Goal: Transaction & Acquisition: Purchase product/service

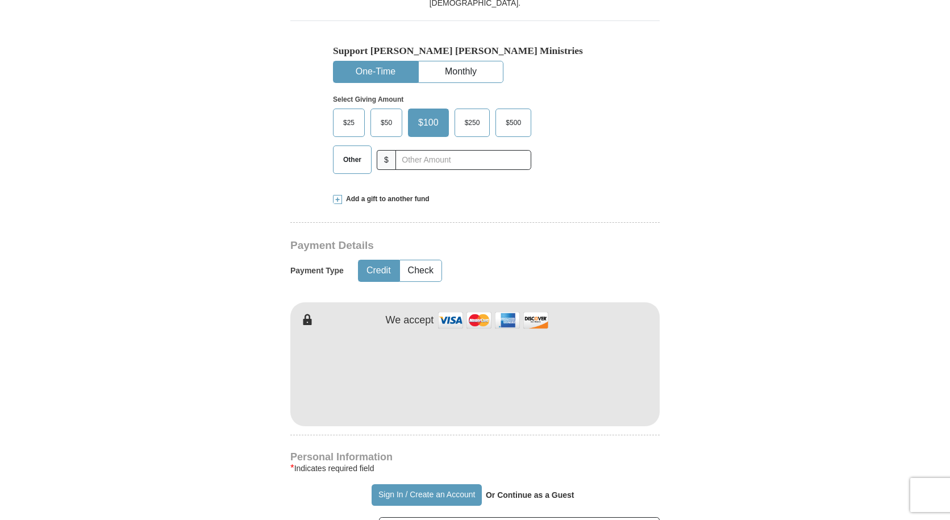
scroll to position [398, 0]
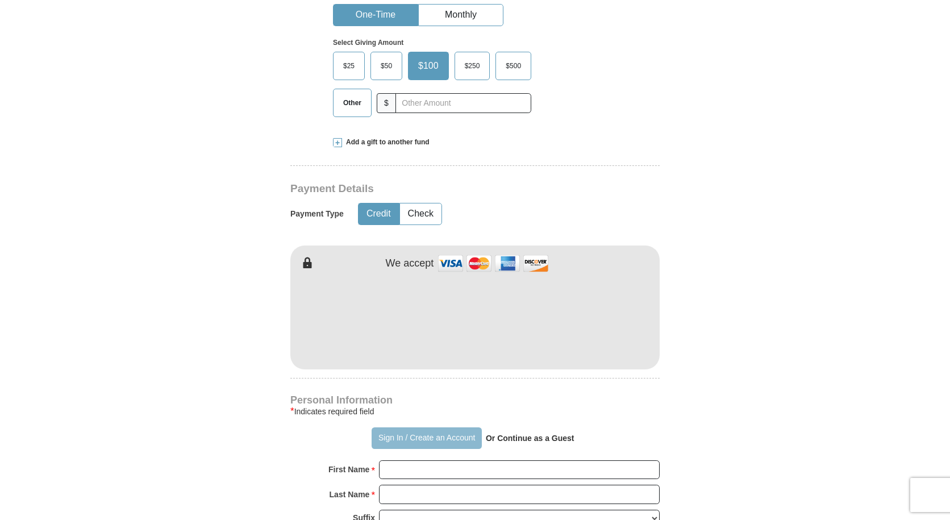
click at [440, 434] on button "Sign In / Create an Account" at bounding box center [427, 438] width 110 height 22
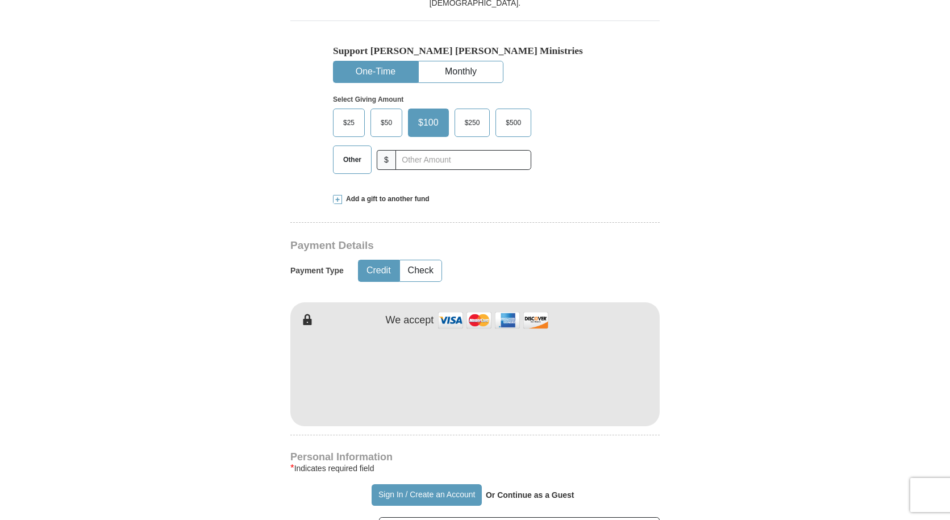
scroll to position [398, 0]
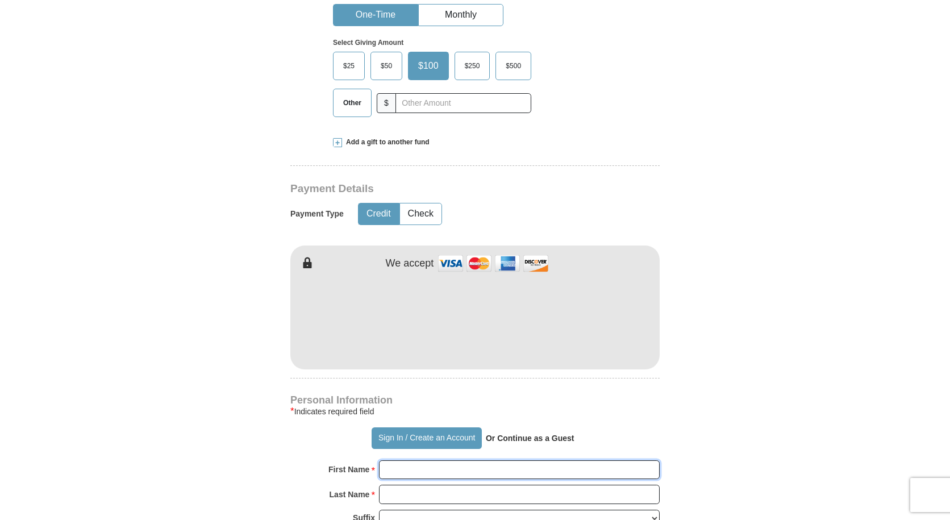
click at [406, 474] on input "First Name *" at bounding box center [519, 469] width 281 height 19
type input "[PERSON_NAME]"
click at [435, 498] on input "Last Name *" at bounding box center [519, 494] width 281 height 19
type input "[PERSON_NAME]"
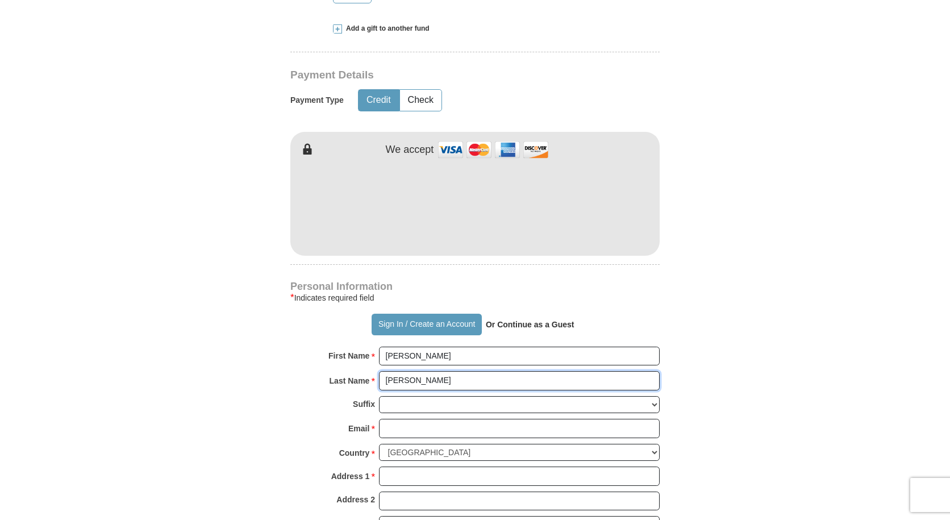
scroll to position [568, 0]
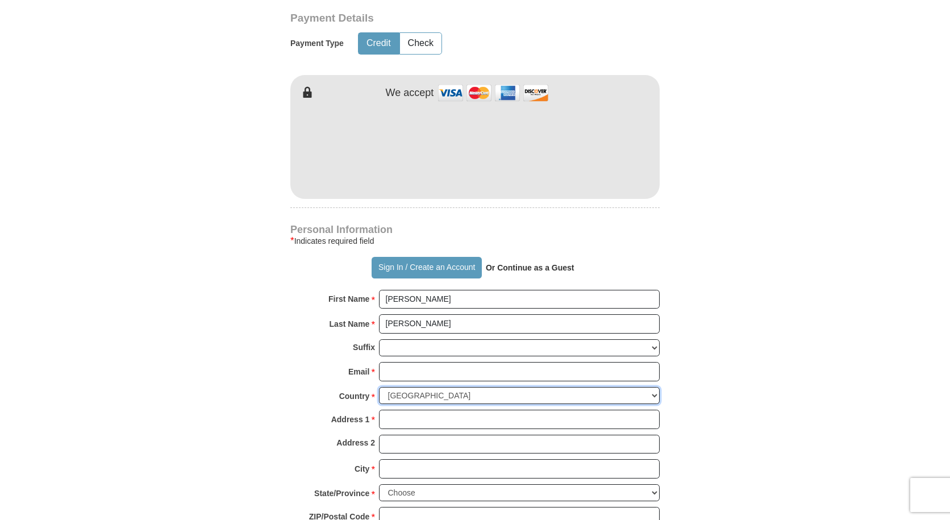
click at [460, 395] on select "[GEOGRAPHIC_DATA] [GEOGRAPHIC_DATA] [GEOGRAPHIC_DATA] [GEOGRAPHIC_DATA] [GEOGRA…" at bounding box center [519, 396] width 281 height 18
click at [246, 408] on form "Already have an account? Sign in for faster giving. Don't have an account? Crea…" at bounding box center [475, 174] width 648 height 1394
click at [381, 417] on input "Address 1 *" at bounding box center [519, 419] width 281 height 19
type input "[STREET_ADDRESS]"
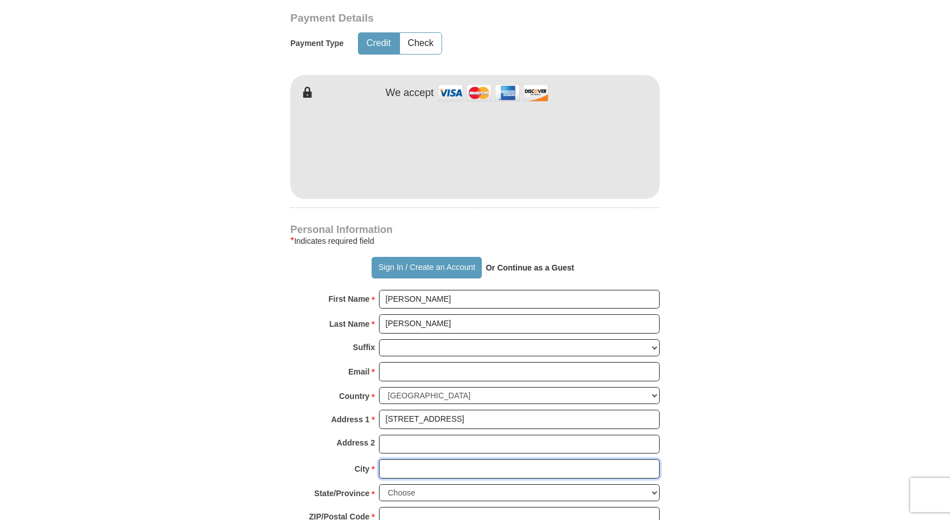
click at [431, 466] on input "City *" at bounding box center [519, 468] width 281 height 19
type input "[GEOGRAPHIC_DATA]"
select select "OH"
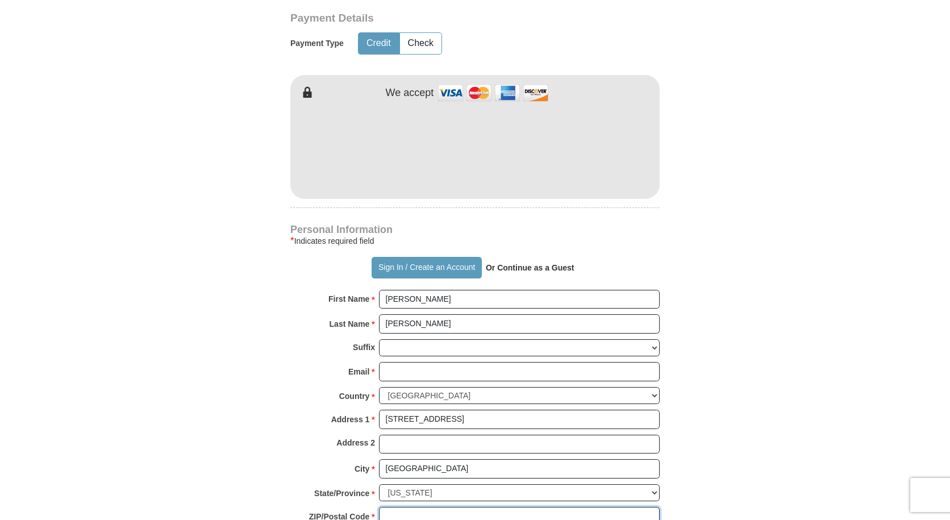
type input "44118"
type input "2164441960"
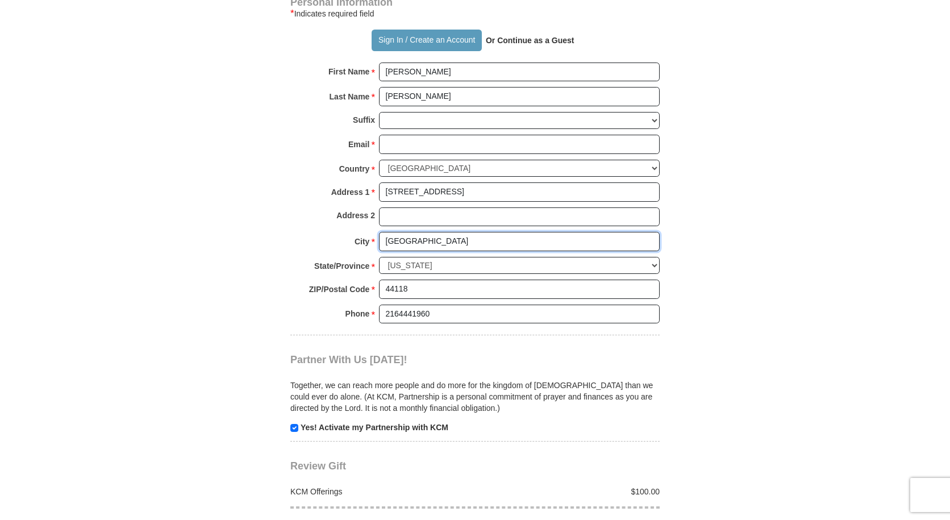
scroll to position [852, 0]
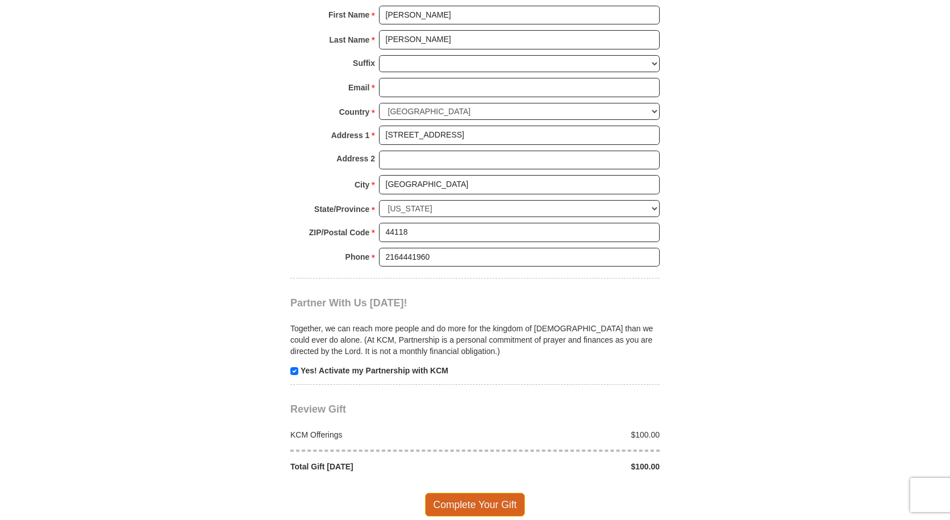
click at [482, 502] on span "Complete Your Gift" at bounding box center [475, 505] width 101 height 24
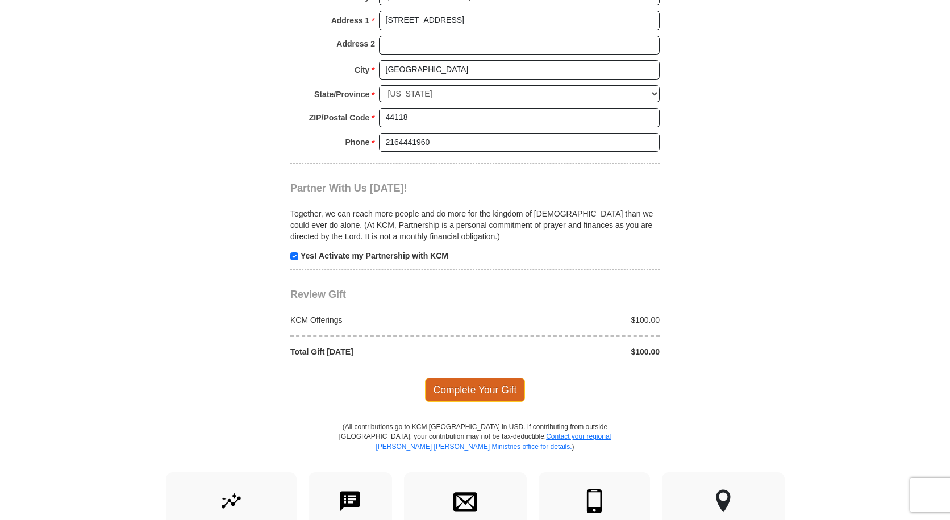
click at [491, 391] on span "Complete Your Gift" at bounding box center [475, 390] width 101 height 24
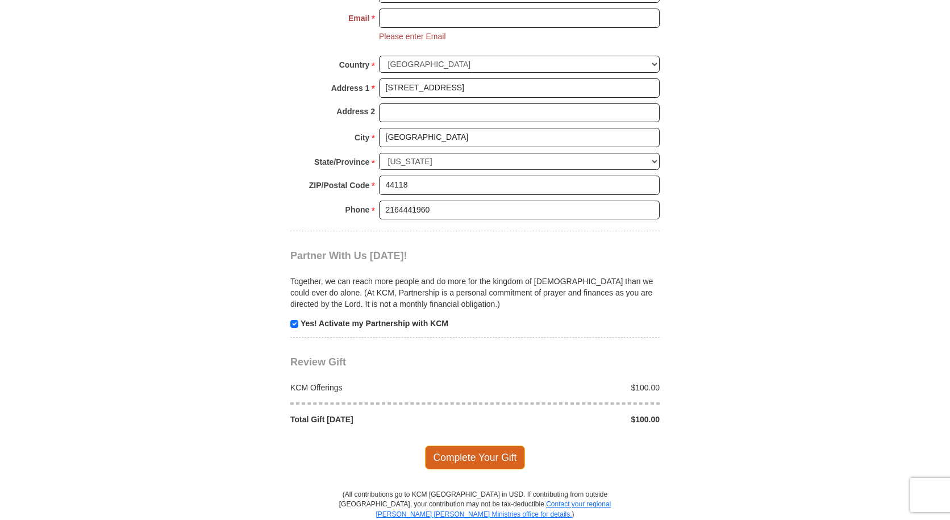
scroll to position [751, 0]
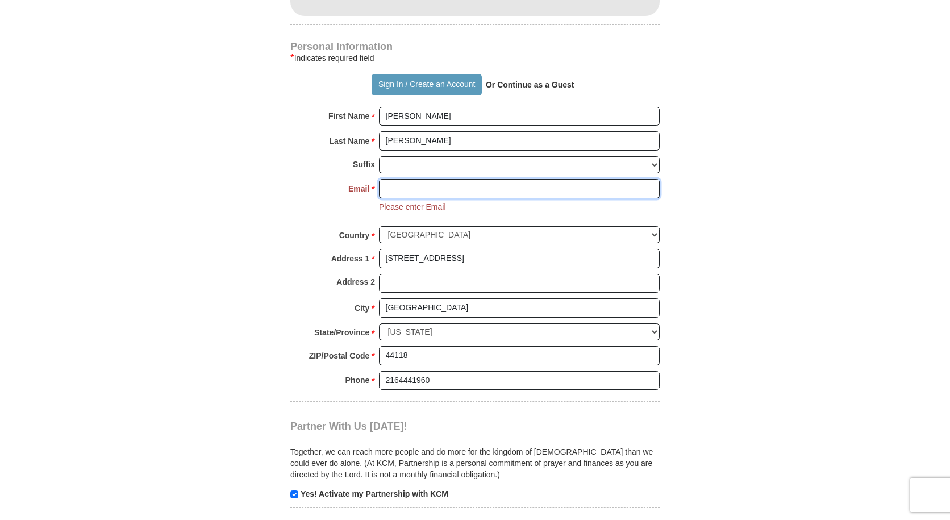
click at [412, 189] on input "Email *" at bounding box center [519, 188] width 281 height 19
type input "[EMAIL_ADDRESS][DOMAIN_NAME]"
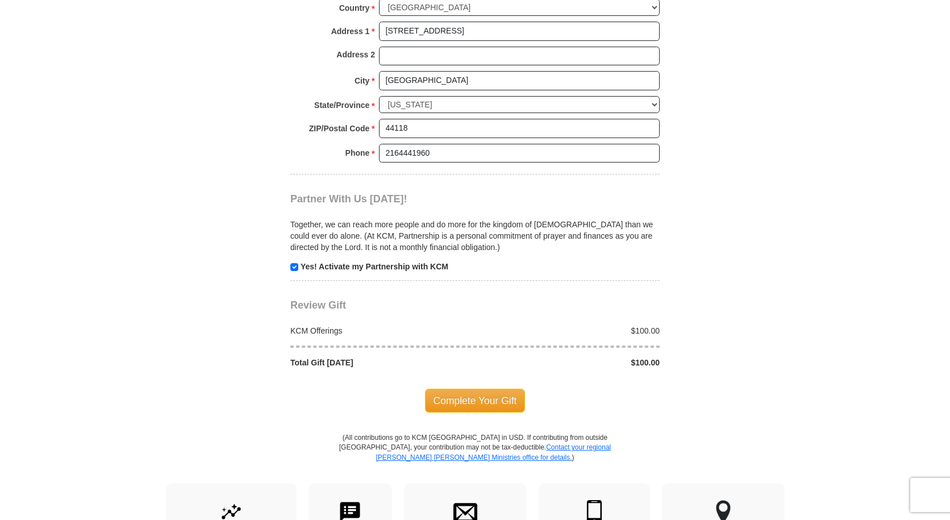
scroll to position [1092, 0]
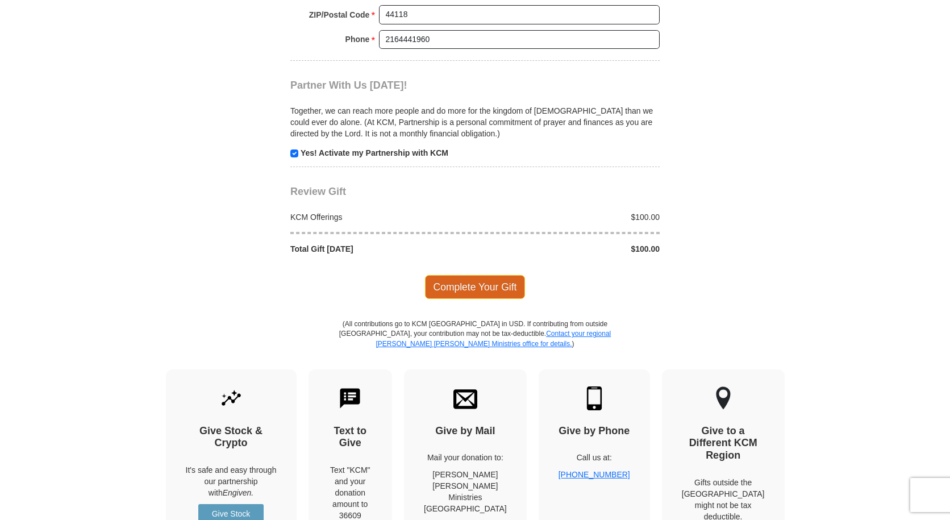
click at [491, 285] on span "Complete Your Gift" at bounding box center [475, 287] width 101 height 24
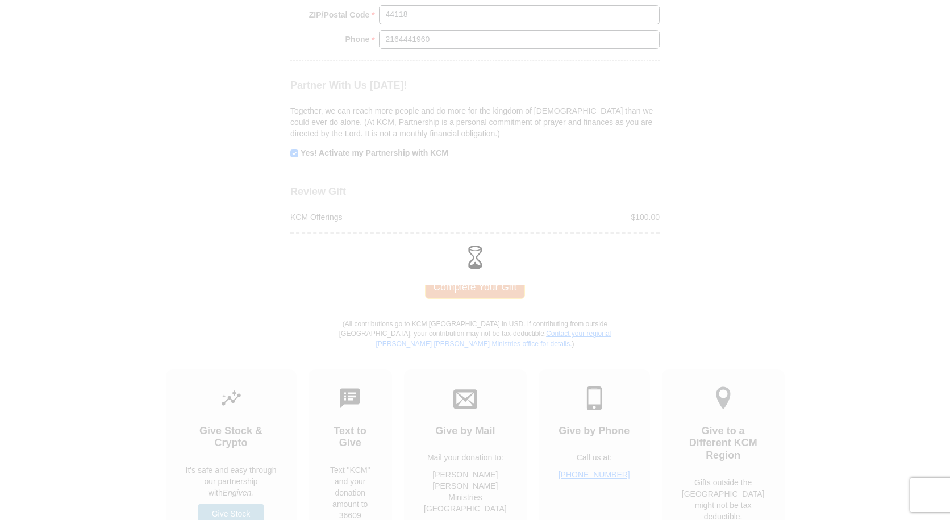
scroll to position [1070, 0]
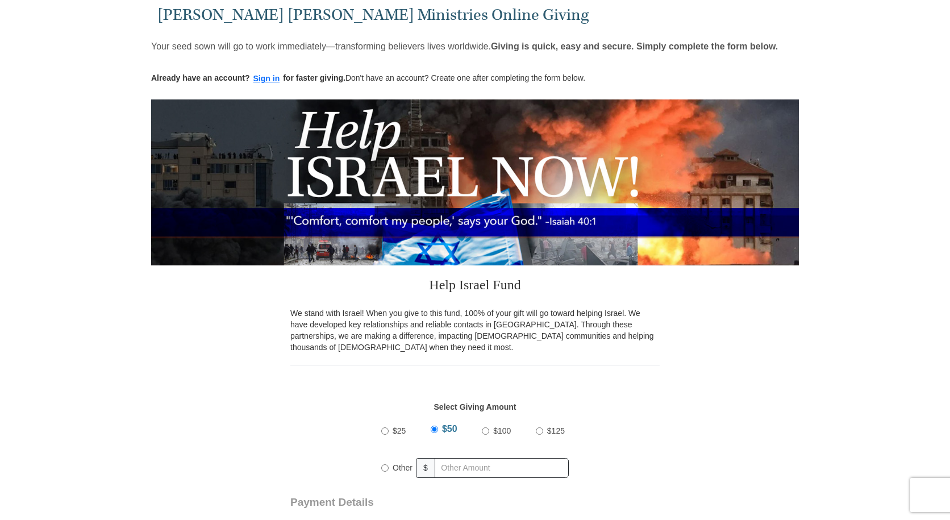
scroll to position [114, 0]
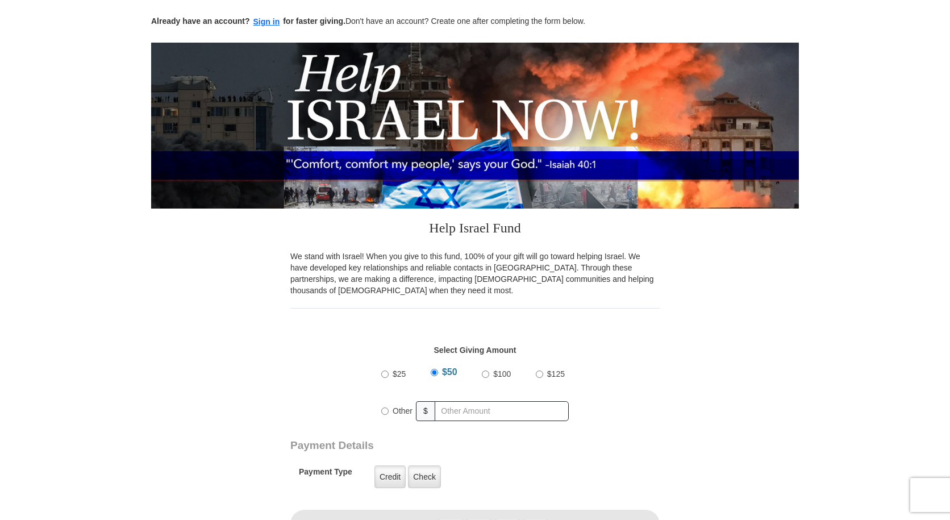
click at [481, 374] on div "$25 $50 $100 $125" at bounding box center [474, 374] width 187 height 28
click at [485, 376] on input "$100" at bounding box center [485, 373] width 7 height 7
radio input "true"
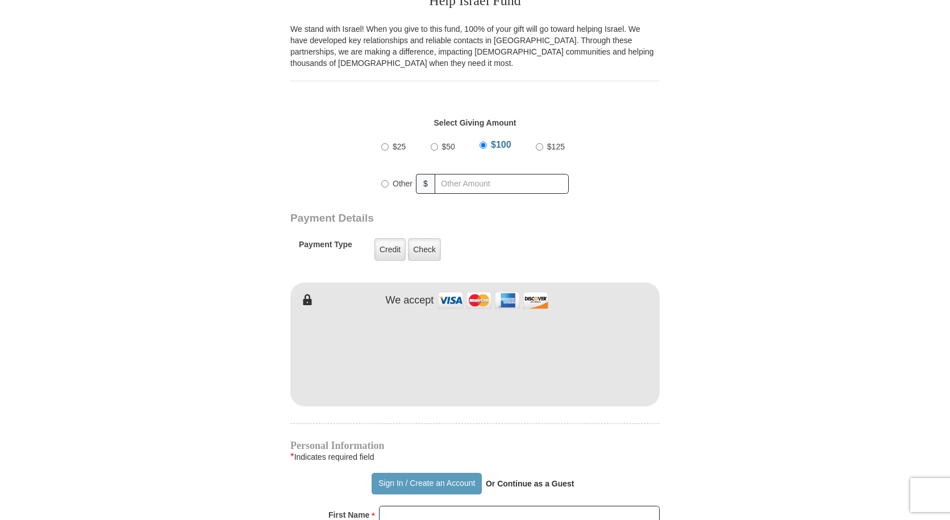
scroll to position [454, 0]
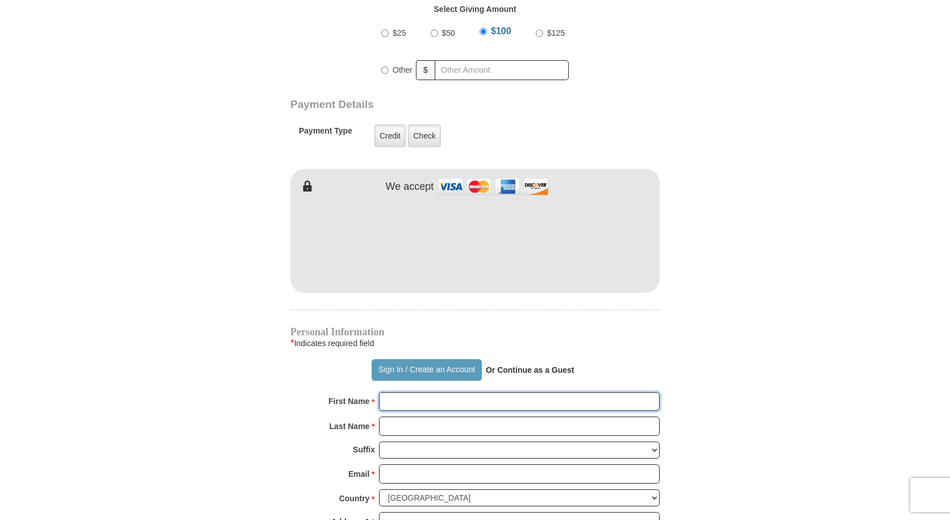
click at [424, 403] on input "First Name *" at bounding box center [519, 401] width 281 height 19
type input "[PERSON_NAME]"
click at [446, 423] on input "Last Name *" at bounding box center [519, 425] width 281 height 19
type input "[PERSON_NAME]"
click at [444, 472] on input "Email *" at bounding box center [519, 473] width 281 height 19
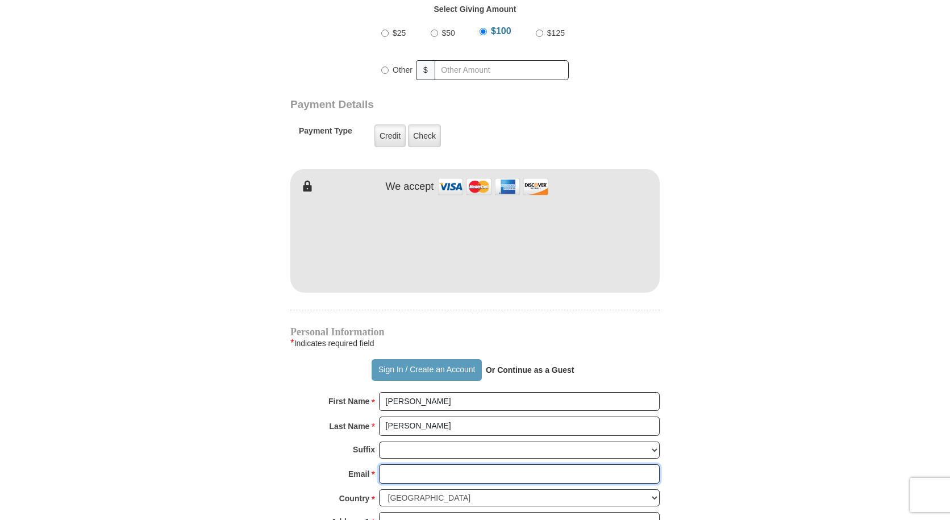
type input "[EMAIL_ADDRESS][DOMAIN_NAME]"
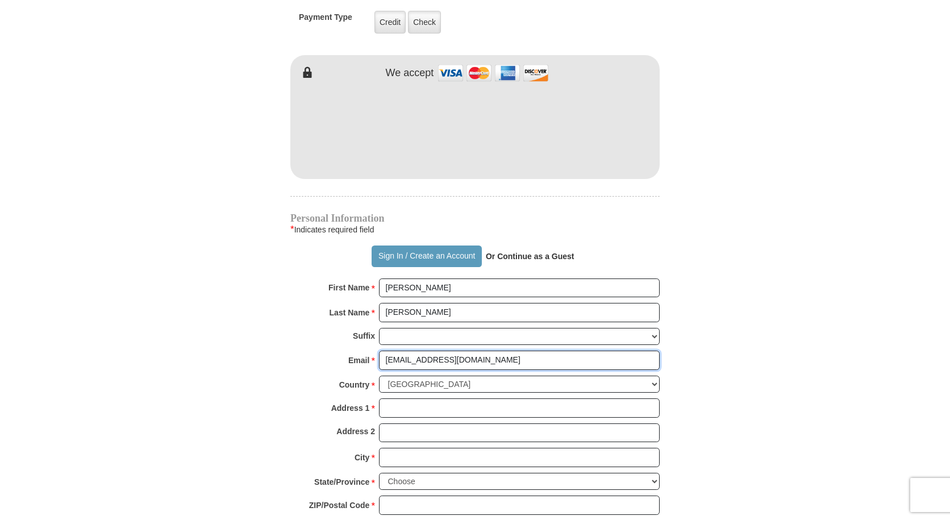
scroll to position [625, 0]
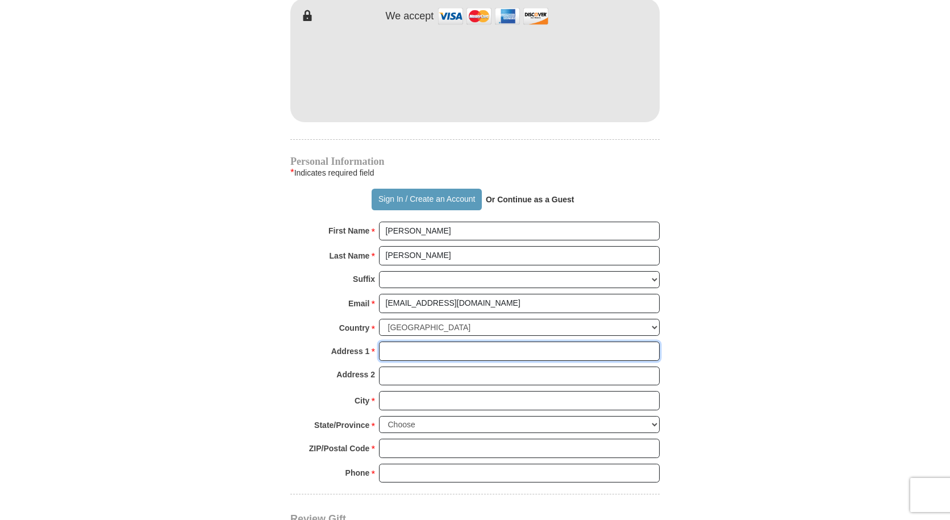
click at [398, 351] on input "Address 1 *" at bounding box center [519, 350] width 281 height 19
type input "[STREET_ADDRESS]"
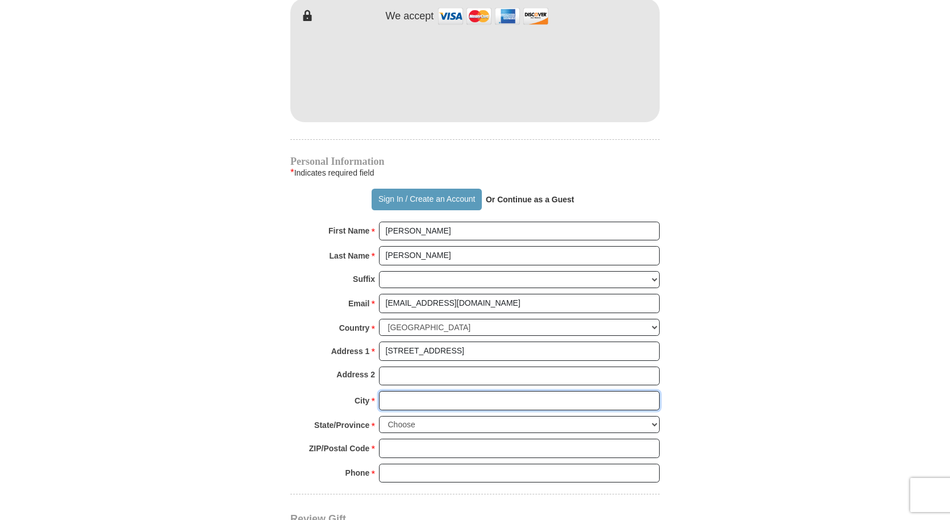
click at [399, 401] on input "City *" at bounding box center [519, 400] width 281 height 19
type input "[GEOGRAPHIC_DATA]"
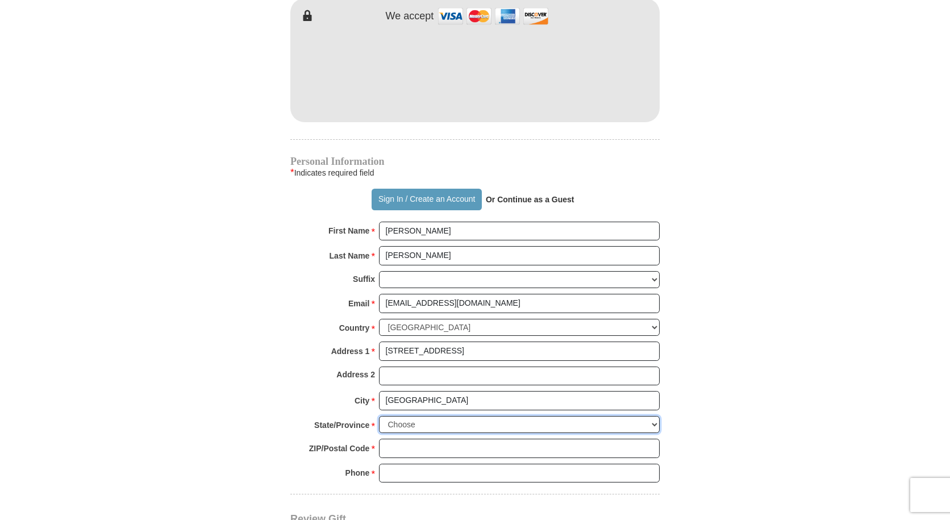
select select "OH"
type input "44118"
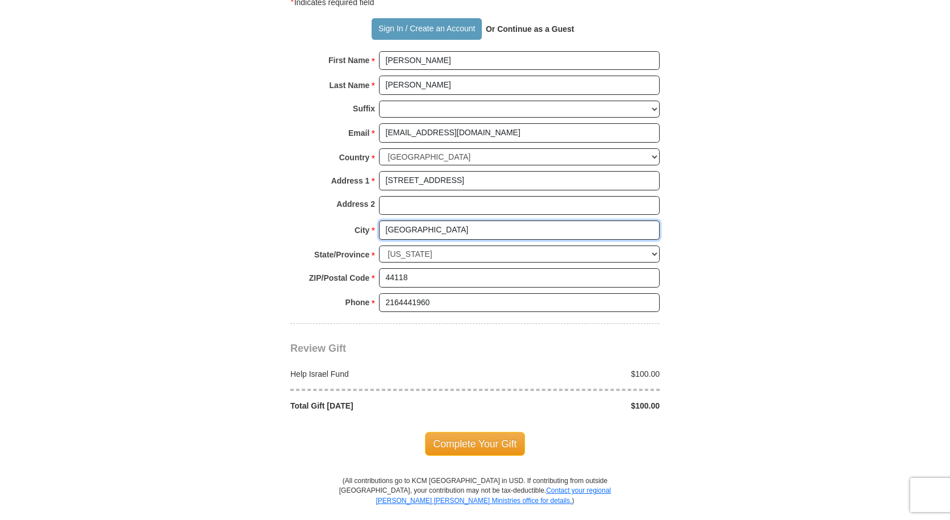
scroll to position [852, 0]
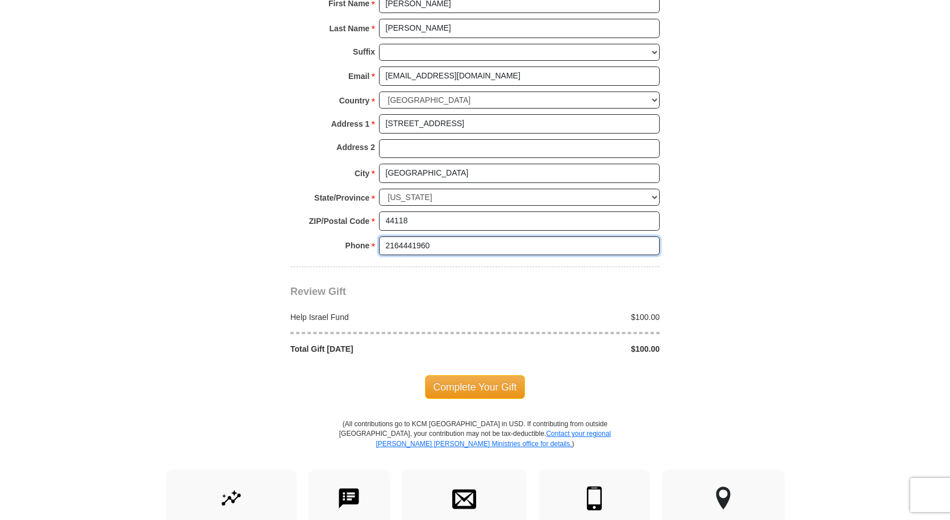
drag, startPoint x: 449, startPoint y: 244, endPoint x: 203, endPoint y: 236, distance: 245.6
type input "2162199069"
click at [487, 387] on span "Complete Your Gift" at bounding box center [475, 387] width 101 height 24
